Goal: Task Accomplishment & Management: Manage account settings

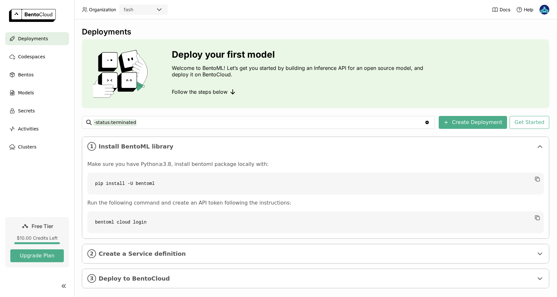
click at [429, 123] on icon "Clear value" at bounding box center [427, 123] width 4 height 4
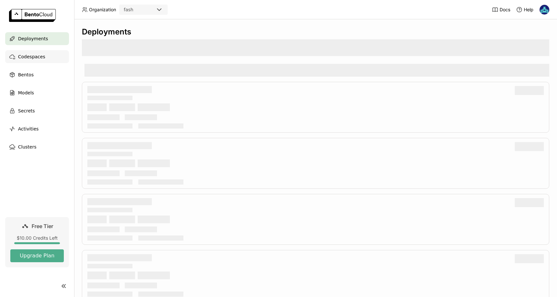
click at [26, 60] on span "Codespaces" at bounding box center [31, 57] width 27 height 8
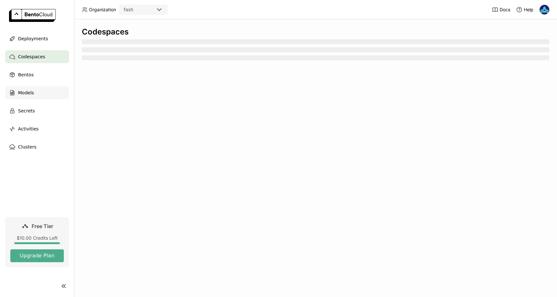
click at [28, 89] on span "Models" at bounding box center [26, 93] width 16 height 8
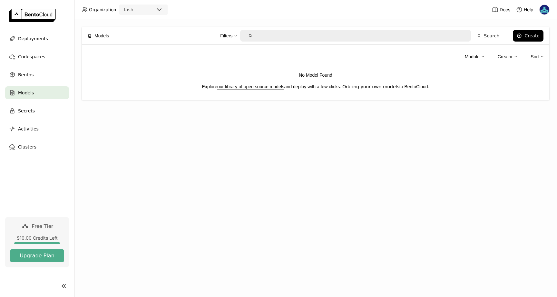
click at [357, 89] on link "bring your own models" at bounding box center [373, 86] width 52 height 5
click at [265, 91] on div "Module Creator Sort No Model Found Explore our library of open source models an…" at bounding box center [315, 72] width 467 height 55
click at [264, 87] on link "our library of open source models" at bounding box center [250, 86] width 67 height 5
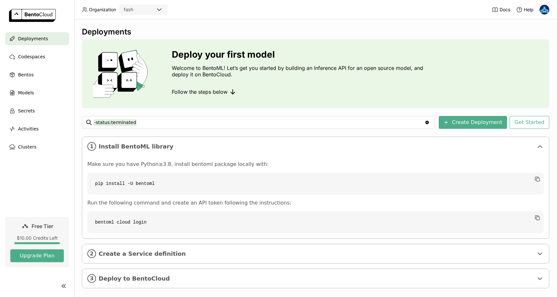
click at [153, 12] on div "fash" at bounding box center [137, 9] width 35 height 9
click at [187, 10] on header "Organization fash Docs Help" at bounding box center [278, 9] width 557 height 19
click at [37, 59] on span "Codespaces" at bounding box center [31, 57] width 27 height 8
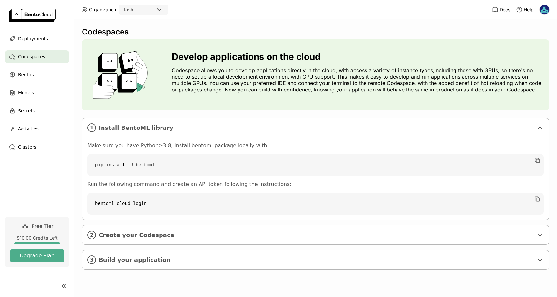
click at [35, 17] on img at bounding box center [32, 15] width 47 height 13
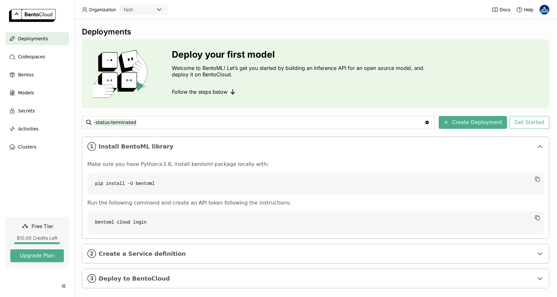
click at [546, 10] on img at bounding box center [544, 10] width 10 height 10
click at [534, 25] on span "Members" at bounding box center [532, 25] width 19 height 6
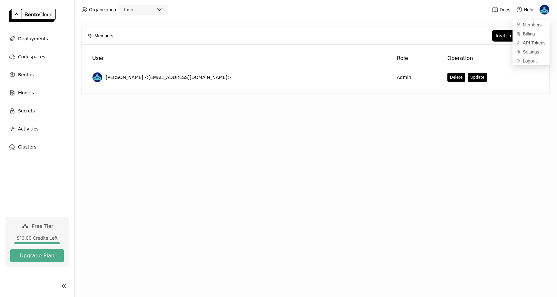
click at [245, 121] on div "Members Invite new member User Role Operation [PERSON_NAME] <[EMAIL_ADDRESS][DO…" at bounding box center [315, 158] width 483 height 278
click at [543, 13] on img at bounding box center [544, 10] width 10 height 10
click at [532, 51] on span "Settings" at bounding box center [531, 52] width 16 height 6
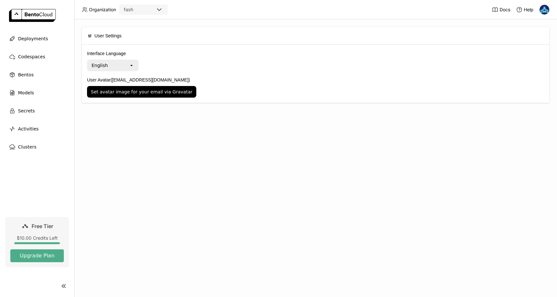
click at [108, 12] on span "Organization" at bounding box center [102, 10] width 27 height 6
click at [142, 9] on div "fash" at bounding box center [137, 9] width 35 height 9
click at [145, 21] on div "fash" at bounding box center [143, 23] width 38 height 6
click at [554, 8] on header "Organization fash Docs Help" at bounding box center [278, 9] width 557 height 19
click at [543, 8] on img at bounding box center [544, 10] width 10 height 10
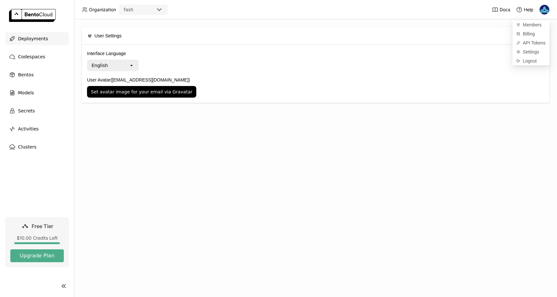
click at [41, 36] on span "Deployments" at bounding box center [33, 39] width 30 height 8
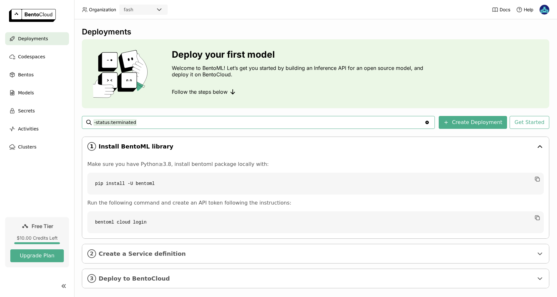
scroll to position [9, 0]
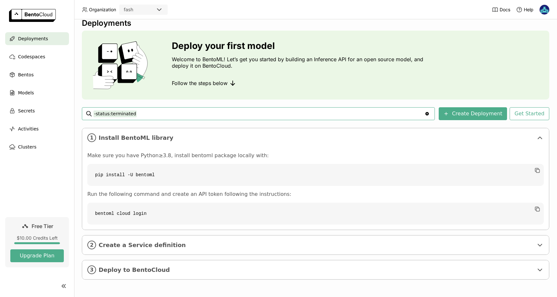
click at [120, 112] on input "-status:terminated" at bounding box center [258, 114] width 331 height 10
click at [429, 113] on icon "Clear value" at bounding box center [427, 114] width 4 height 4
drag, startPoint x: 160, startPoint y: 176, endPoint x: 95, endPoint y: 177, distance: 65.4
click at [95, 177] on code "pip install -U bentoml" at bounding box center [315, 175] width 456 height 22
copy code "pip install -U bentoml"
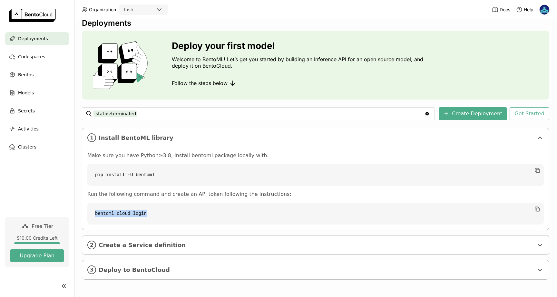
drag, startPoint x: 148, startPoint y: 214, endPoint x: 82, endPoint y: 214, distance: 66.0
click at [82, 214] on ul "1 Install BentoML library Make sure you have Python≥3.8, install bentoml packag…" at bounding box center [315, 179] width 467 height 102
copy code "bentoml cloud login"
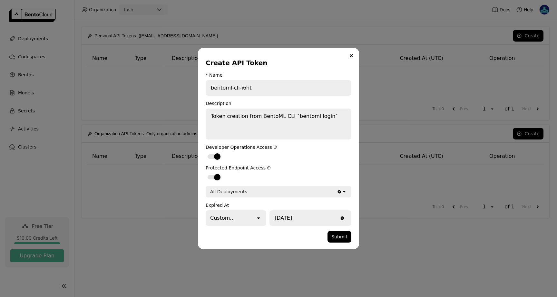
click at [269, 193] on div "All Deployments" at bounding box center [271, 192] width 130 height 10
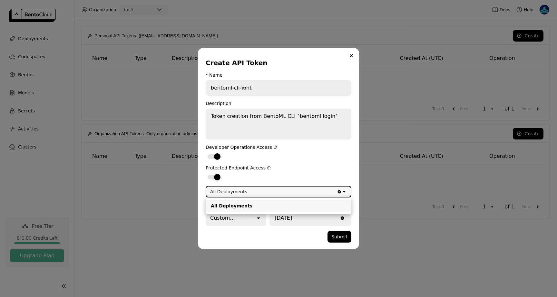
click at [277, 174] on label "dialog" at bounding box center [279, 177] width 146 height 8
click at [206, 173] on input "dialog" at bounding box center [206, 173] width 0 height 0
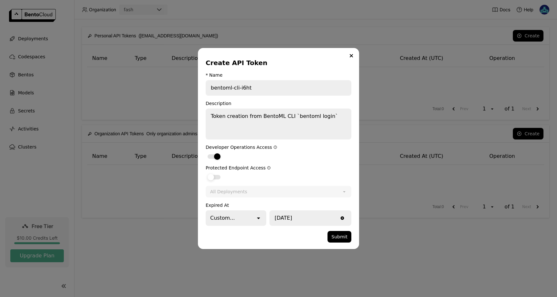
click at [212, 176] on div "dialog" at bounding box center [210, 177] width 6 height 6
click at [206, 173] on input "dialog" at bounding box center [206, 173] width 0 height 0
click at [334, 237] on button "Submit" at bounding box center [339, 237] width 24 height 12
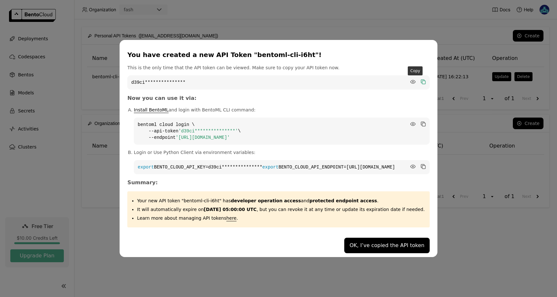
click at [422, 81] on icon "dialog" at bounding box center [423, 82] width 3 height 3
click at [422, 166] on icon "dialog" at bounding box center [423, 167] width 3 height 3
click at [421, 80] on icon "dialog" at bounding box center [422, 81] width 3 height 3
click at [370, 251] on button "OK, I’ve copied the API token" at bounding box center [386, 245] width 85 height 15
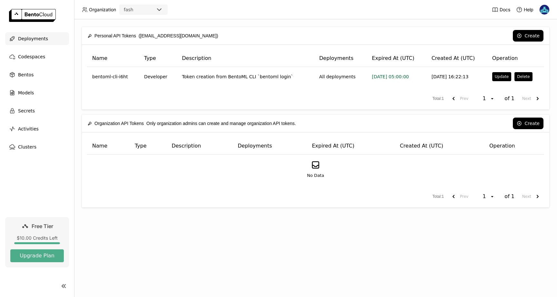
click at [32, 42] on span "Deployments" at bounding box center [33, 39] width 30 height 8
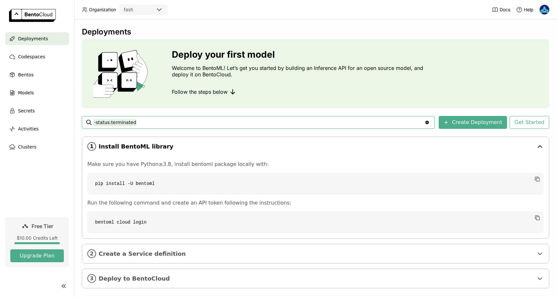
scroll to position [9, 0]
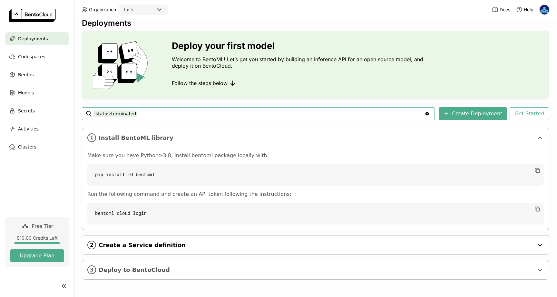
click at [161, 245] on span "Create a Service definition" at bounding box center [316, 245] width 435 height 7
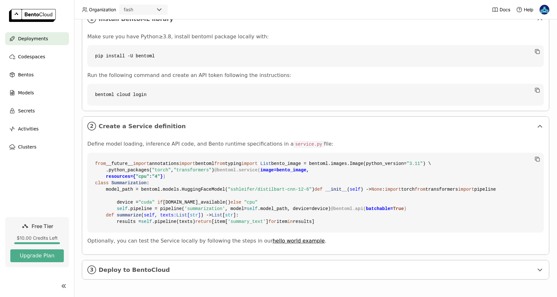
scroll to position [244, 0]
click at [200, 271] on span "Deploy to BentoCloud" at bounding box center [316, 269] width 435 height 7
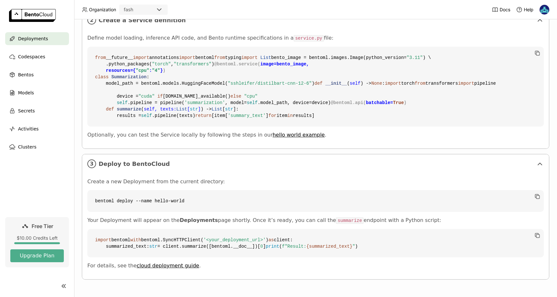
scroll to position [0, 0]
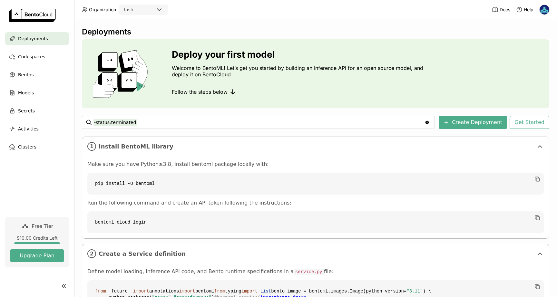
click at [545, 8] on img at bounding box center [544, 10] width 10 height 10
click at [62, 155] on nav "Deployments Codespaces Bentos Models Secrets Activities Clusters" at bounding box center [37, 124] width 74 height 185
click at [28, 94] on span "Models" at bounding box center [26, 93] width 16 height 8
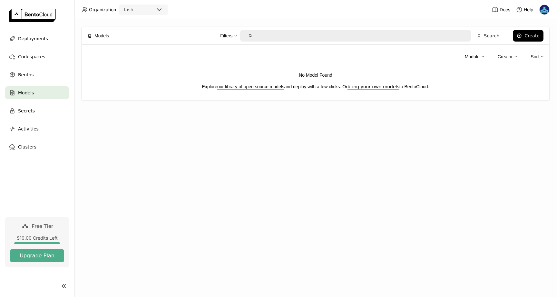
click at [249, 87] on link "our library of open source models" at bounding box center [250, 86] width 67 height 5
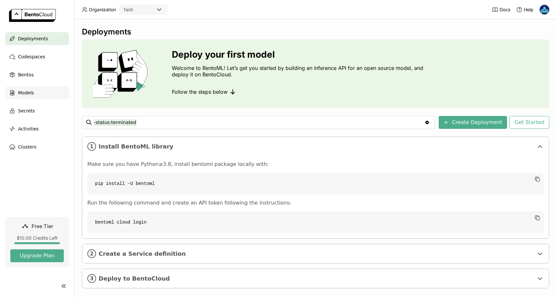
click at [48, 97] on div "Models" at bounding box center [37, 92] width 64 height 13
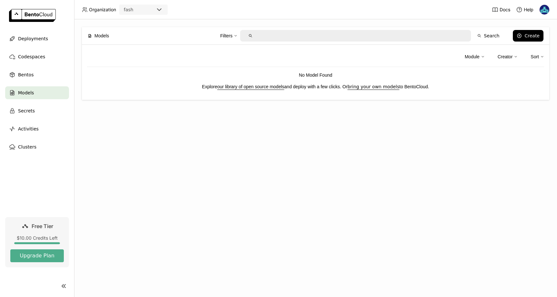
click at [245, 87] on link "our library of open source models" at bounding box center [250, 86] width 67 height 5
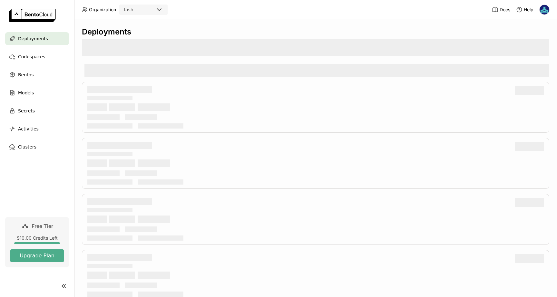
click at [542, 11] on img at bounding box center [544, 10] width 10 height 10
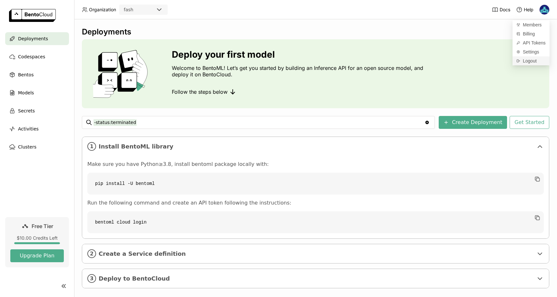
click at [527, 61] on span "Logout" at bounding box center [530, 61] width 14 height 6
